Goal: Information Seeking & Learning: Find specific page/section

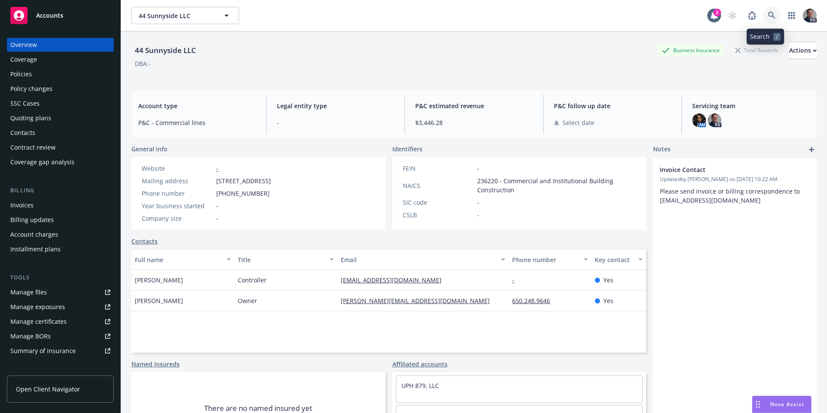
click at [768, 18] on icon at bounding box center [772, 16] width 8 height 8
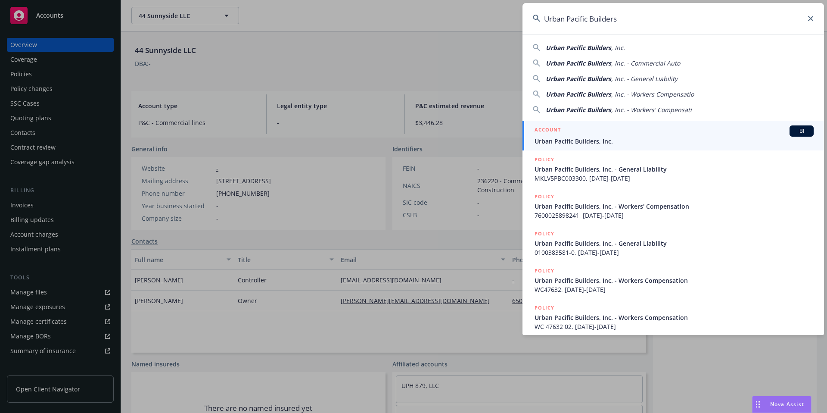
type input "Urban Pacific Builders"
click at [619, 123] on link "ACCOUNT BI Urban Pacific Builders, Inc." at bounding box center [672, 136] width 301 height 30
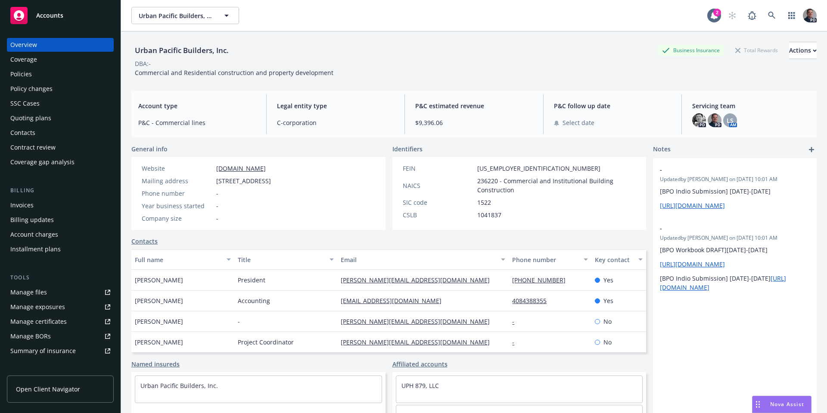
click at [761, 406] on div "Drag to move" at bounding box center [757, 404] width 11 height 16
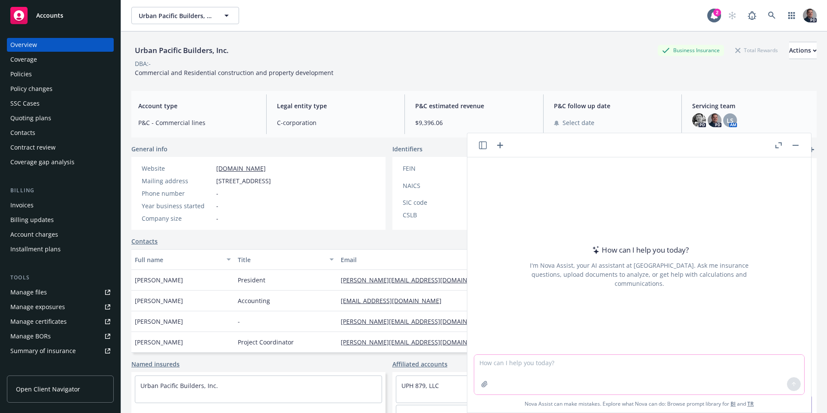
click at [627, 380] on textarea at bounding box center [639, 374] width 330 height 40
type textarea "h"
type textarea "˙"
click at [797, 146] on button "button" at bounding box center [795, 145] width 10 height 10
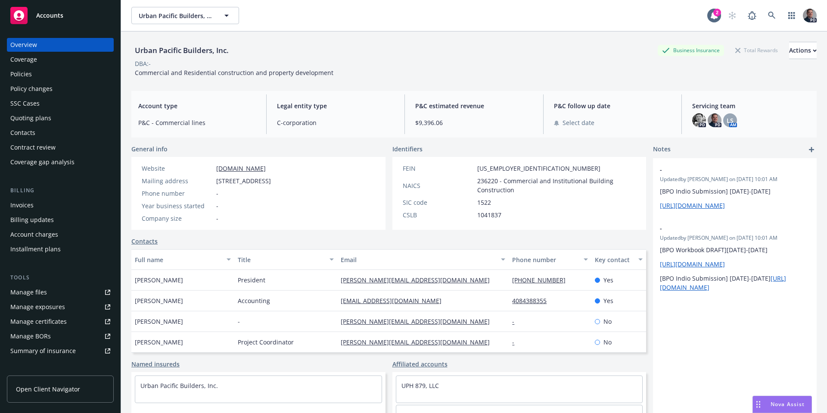
click at [28, 76] on div "Policies" at bounding box center [21, 74] width 22 height 14
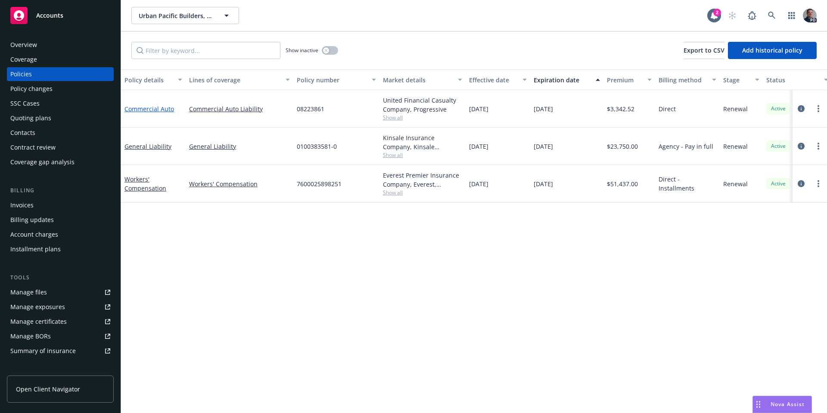
click at [149, 109] on link "Commercial Auto" at bounding box center [149, 109] width 50 height 8
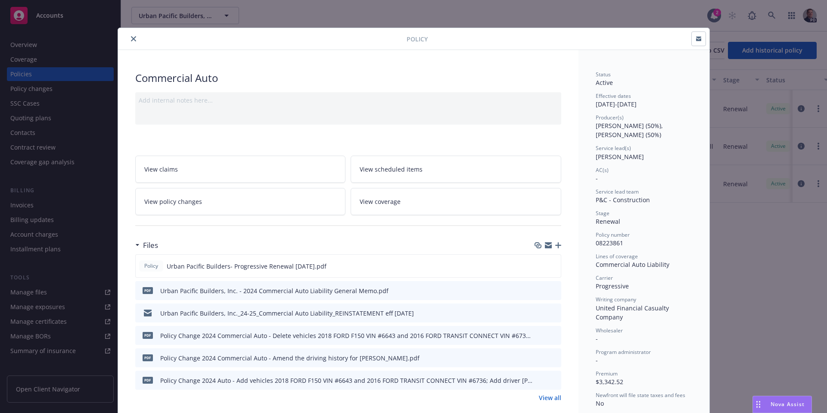
click at [132, 39] on icon "close" at bounding box center [133, 38] width 5 height 5
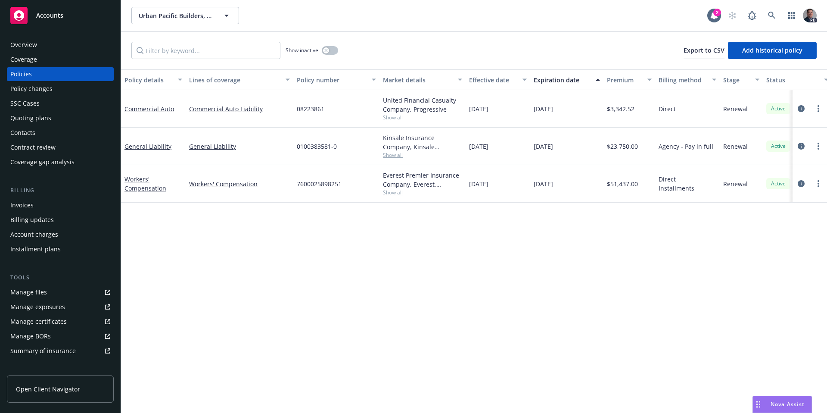
click at [37, 294] on div "Manage files" at bounding box center [28, 292] width 37 height 14
click at [773, 17] on icon at bounding box center [771, 15] width 7 height 7
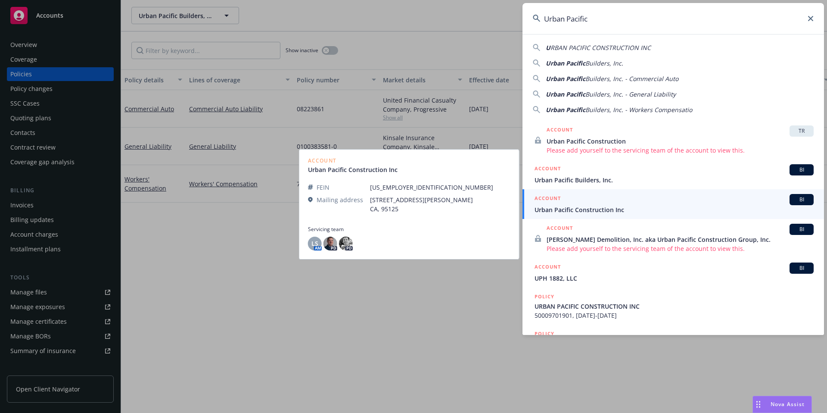
type input "Urban Pacific"
click at [589, 201] on div "ACCOUNT BI" at bounding box center [673, 199] width 279 height 11
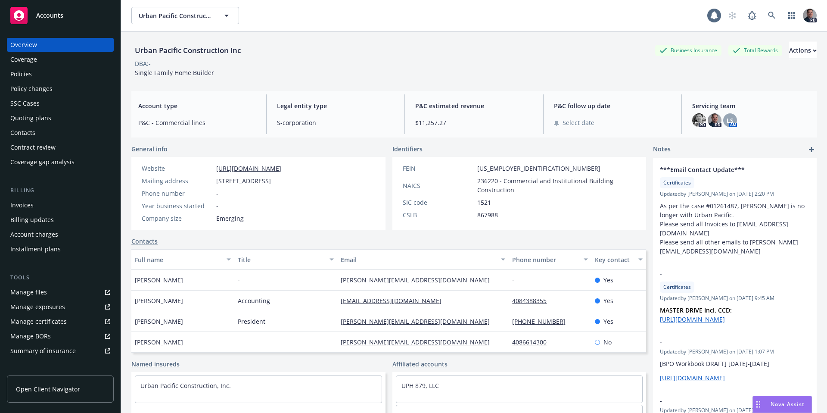
click at [28, 74] on div "Policies" at bounding box center [21, 74] width 22 height 14
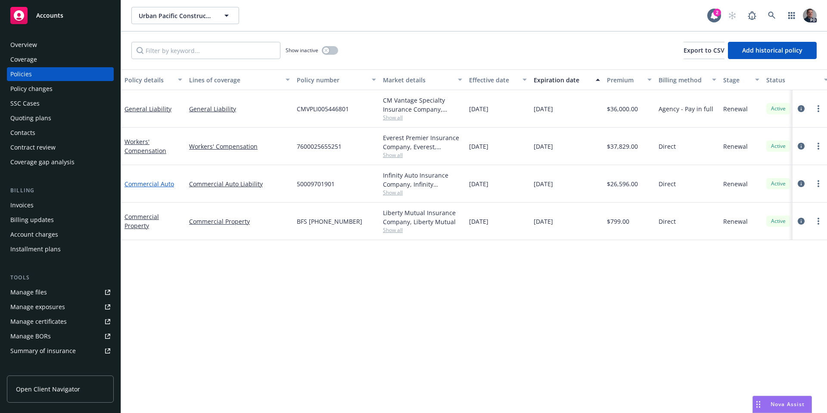
click at [152, 183] on link "Commercial Auto" at bounding box center [149, 184] width 50 height 8
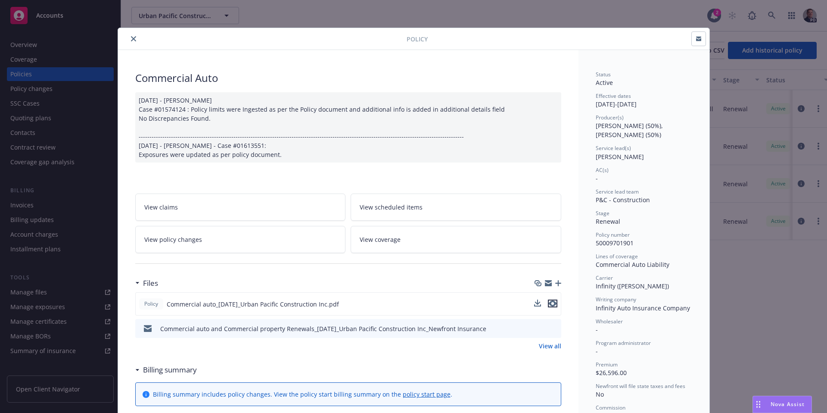
click at [551, 303] on icon "preview file" at bounding box center [553, 303] width 8 height 6
